Goal: Check status: Check status

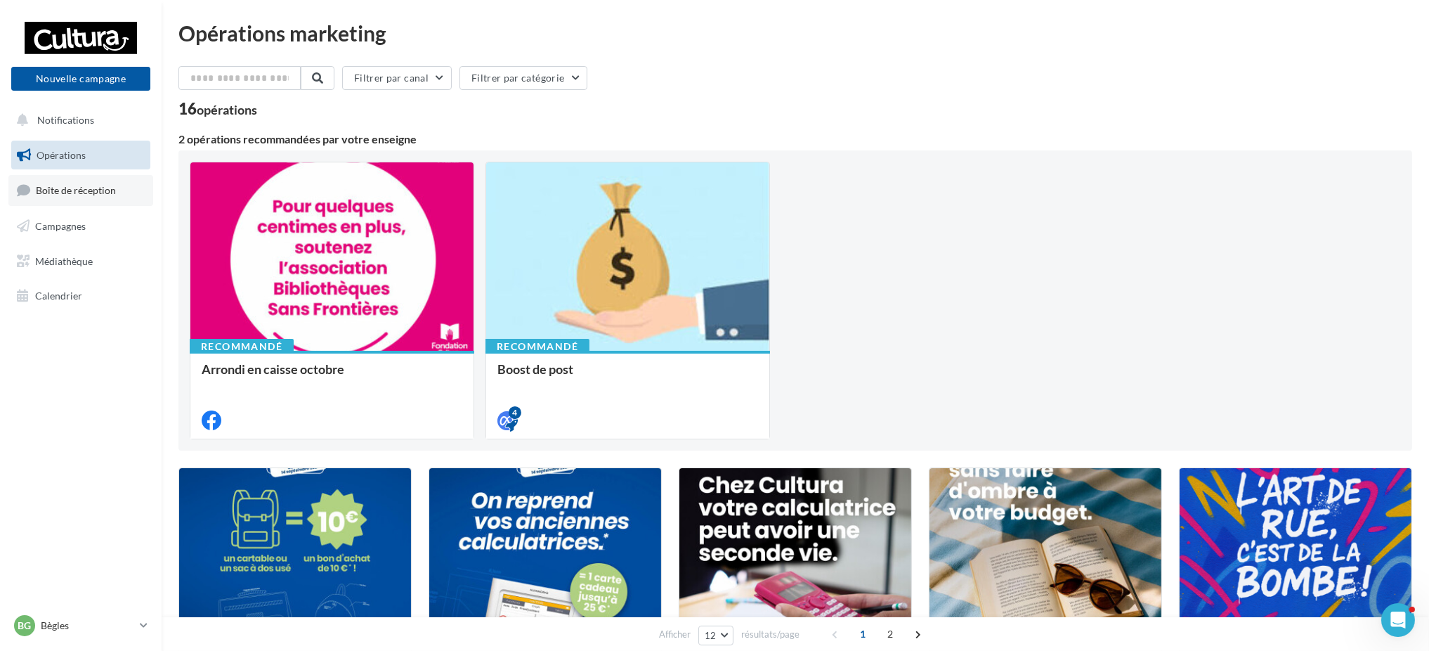
click at [63, 201] on link "Boîte de réception" at bounding box center [80, 190] width 145 height 30
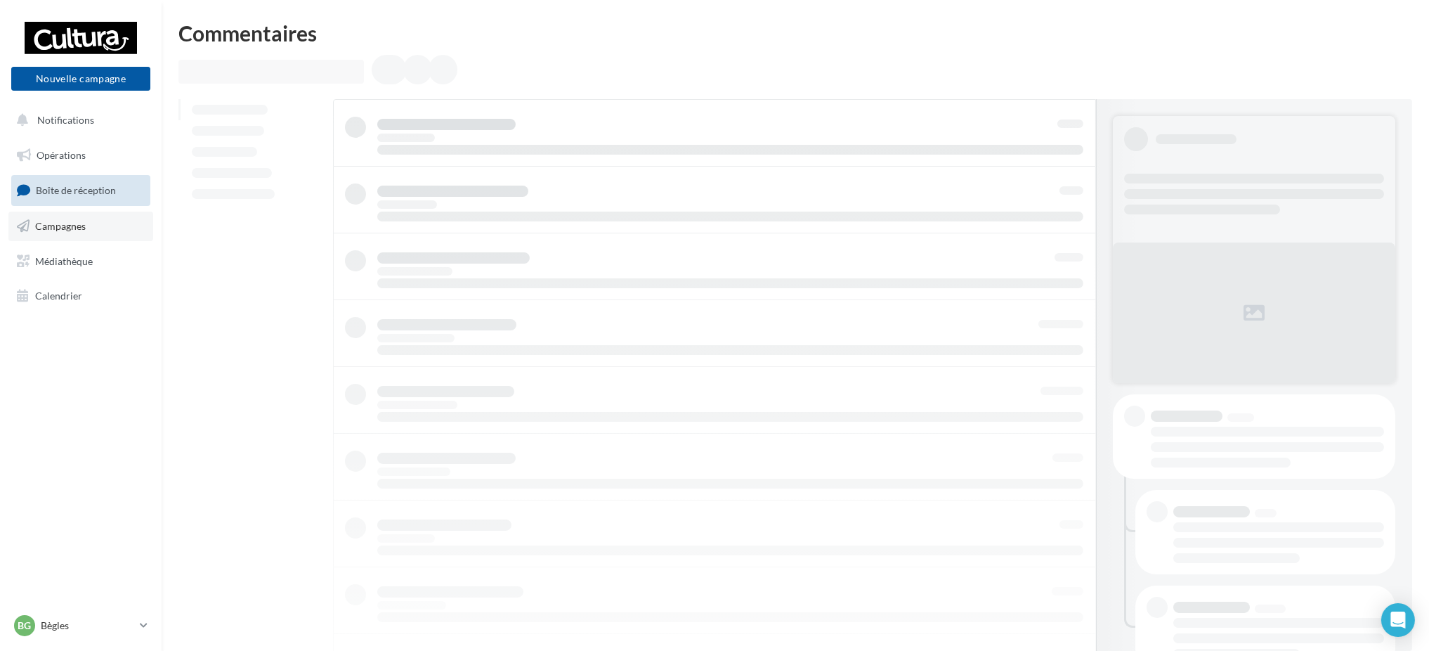
click at [63, 224] on span "Campagnes" at bounding box center [60, 226] width 51 height 12
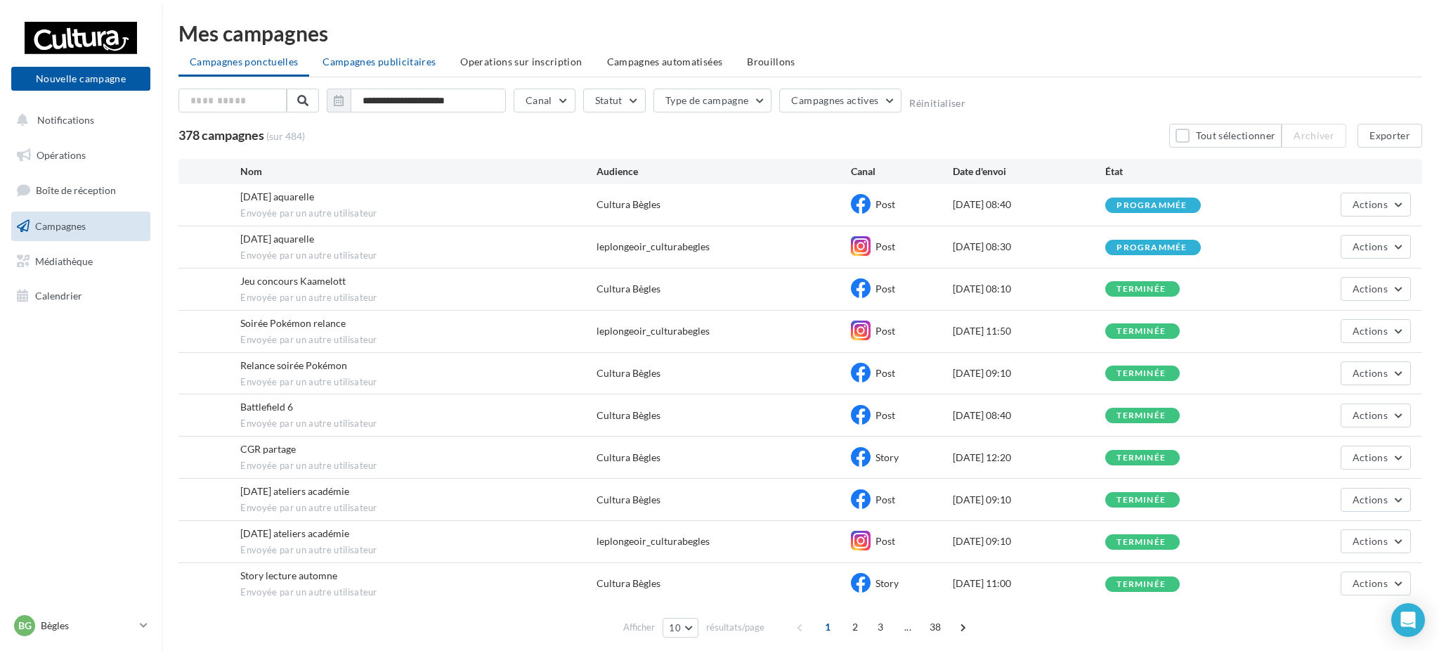
click at [374, 61] on span "Campagnes publicitaires" at bounding box center [378, 61] width 113 height 12
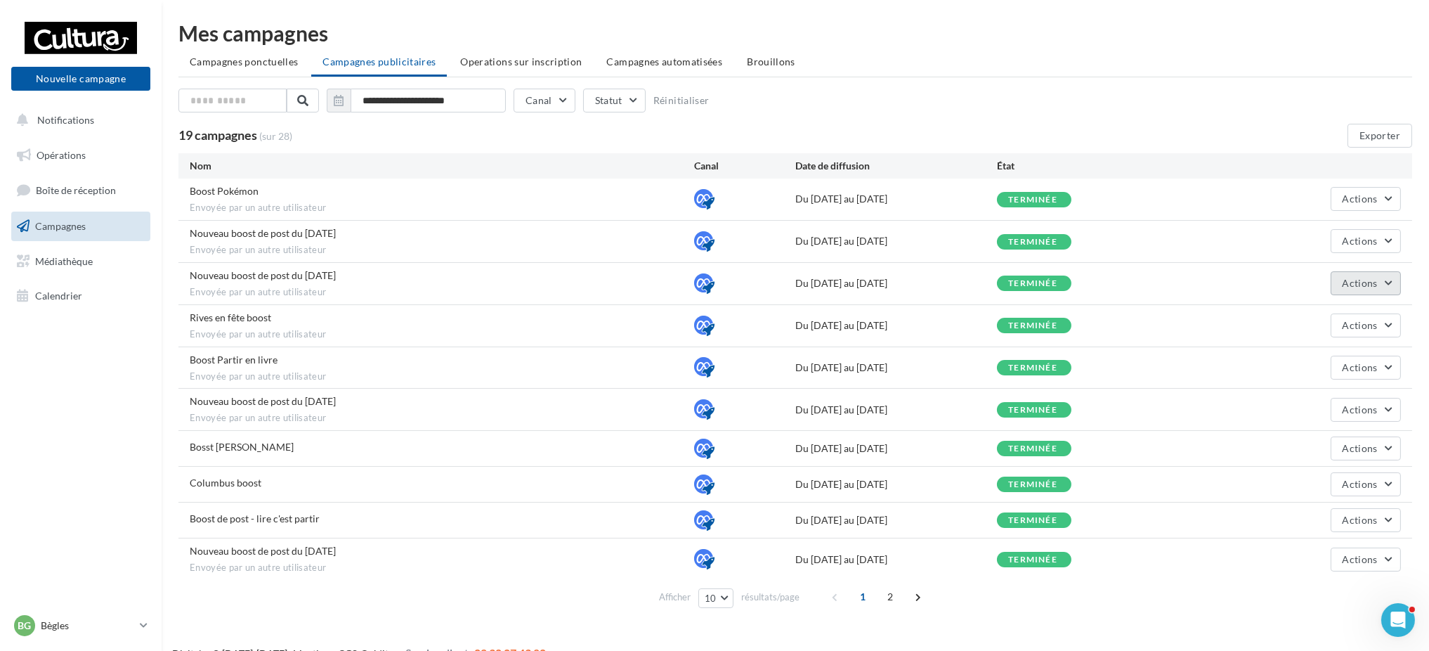
click at [1359, 273] on button "Actions" at bounding box center [1366, 283] width 70 height 24
click at [1294, 311] on button "Voir les résultats" at bounding box center [1330, 316] width 140 height 37
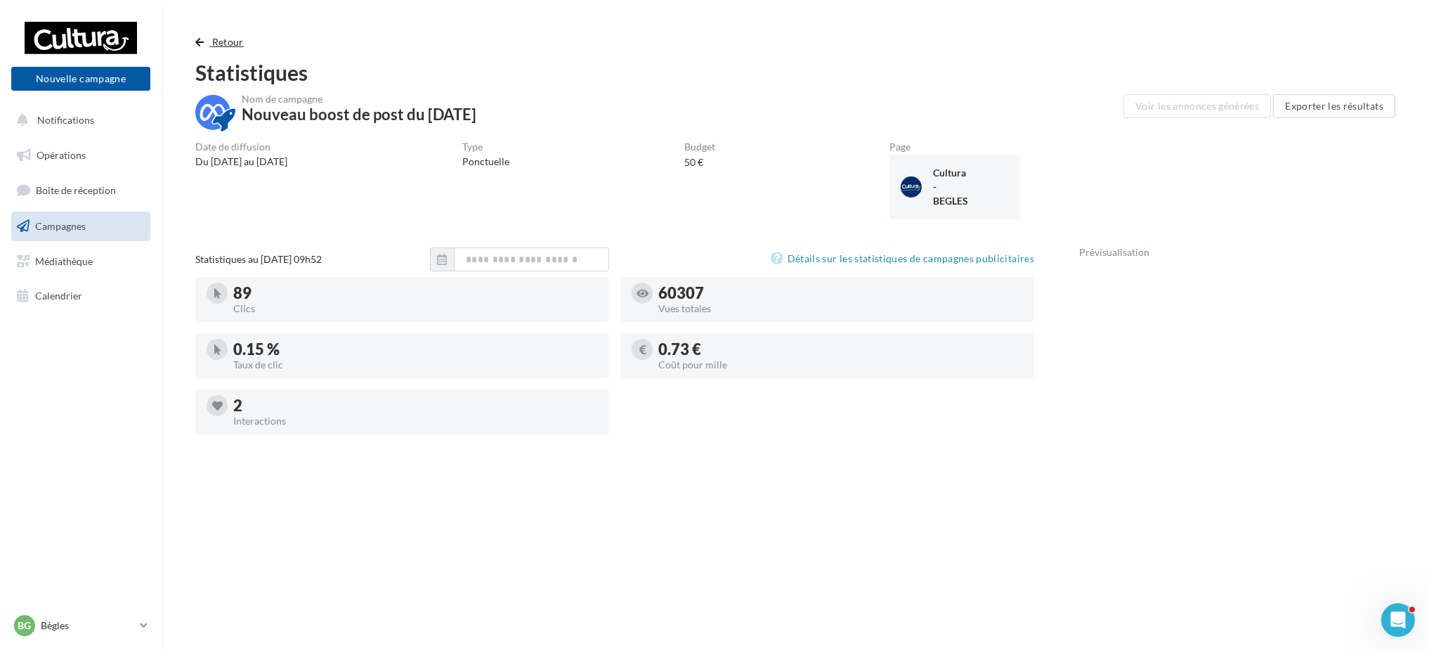
click at [212, 46] on span "Retour" at bounding box center [228, 42] width 32 height 12
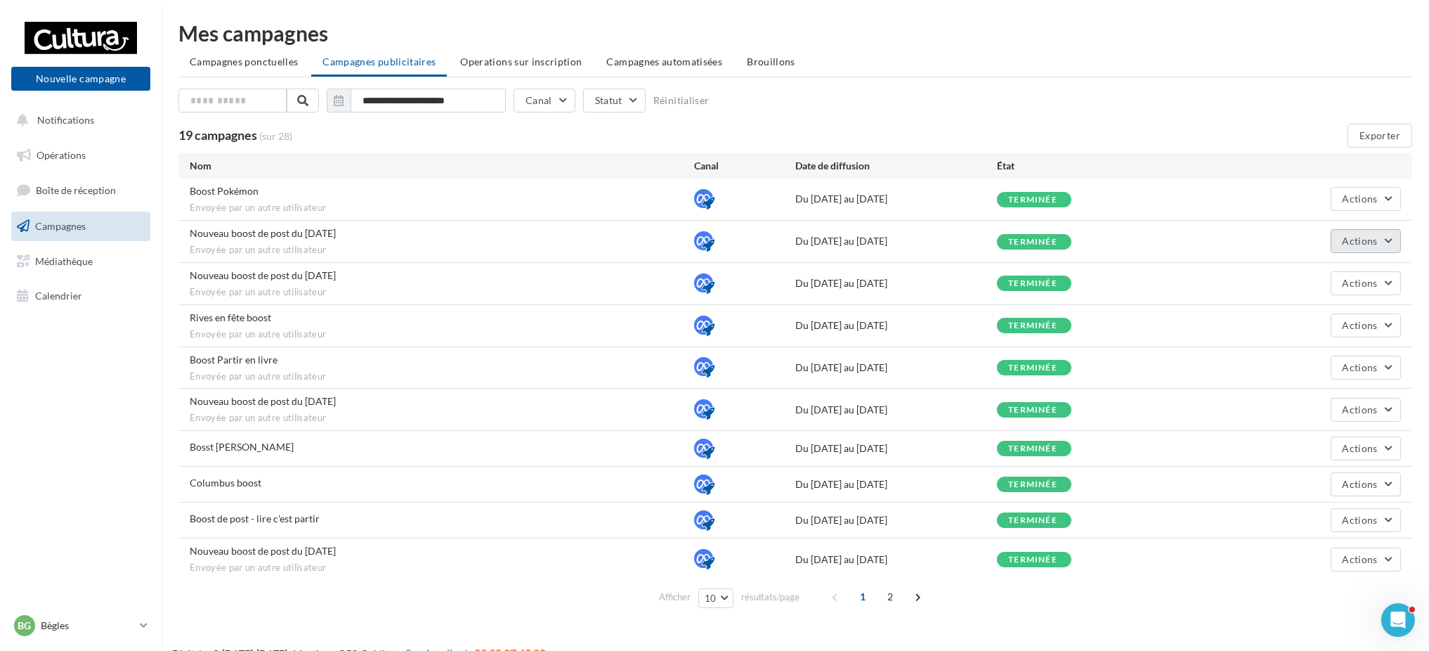
click at [1343, 240] on span "Actions" at bounding box center [1359, 241] width 35 height 12
click at [1333, 275] on button "Voir les résultats" at bounding box center [1330, 274] width 140 height 37
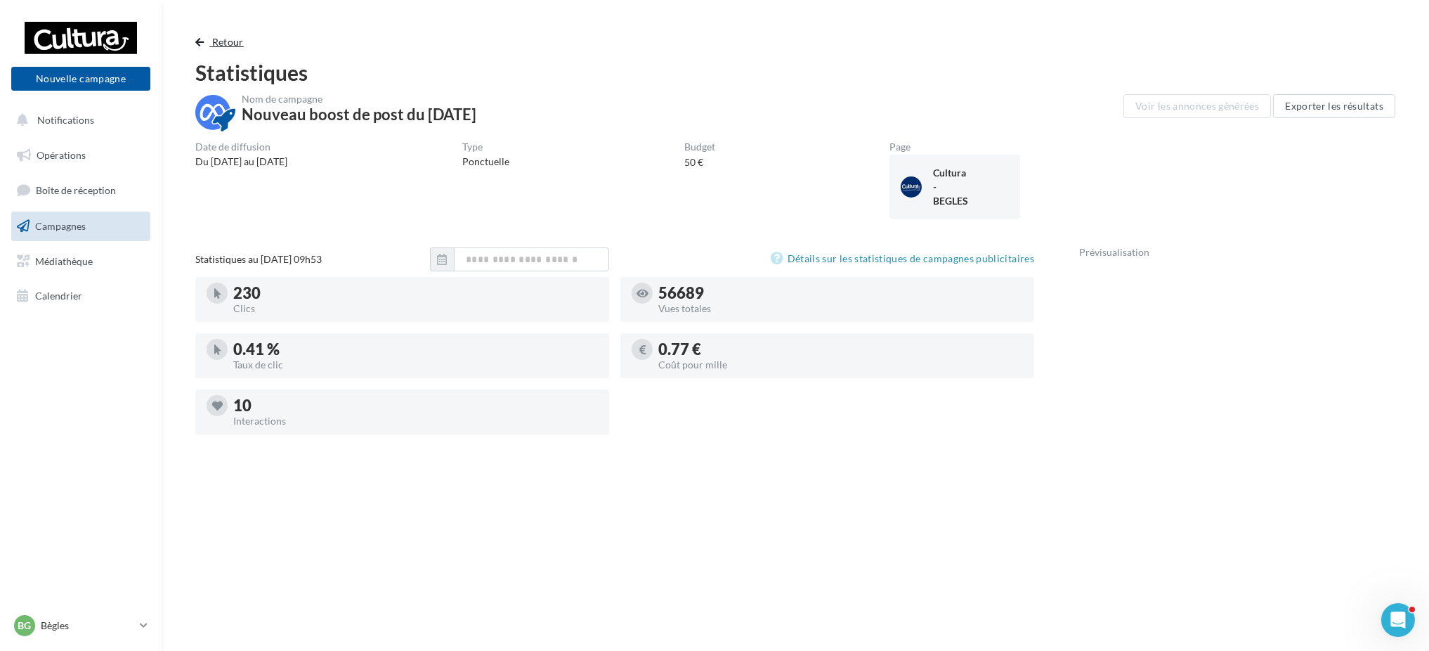
click at [204, 44] on span "button" at bounding box center [199, 42] width 8 height 10
